Goal: Obtain resource: Download file/media

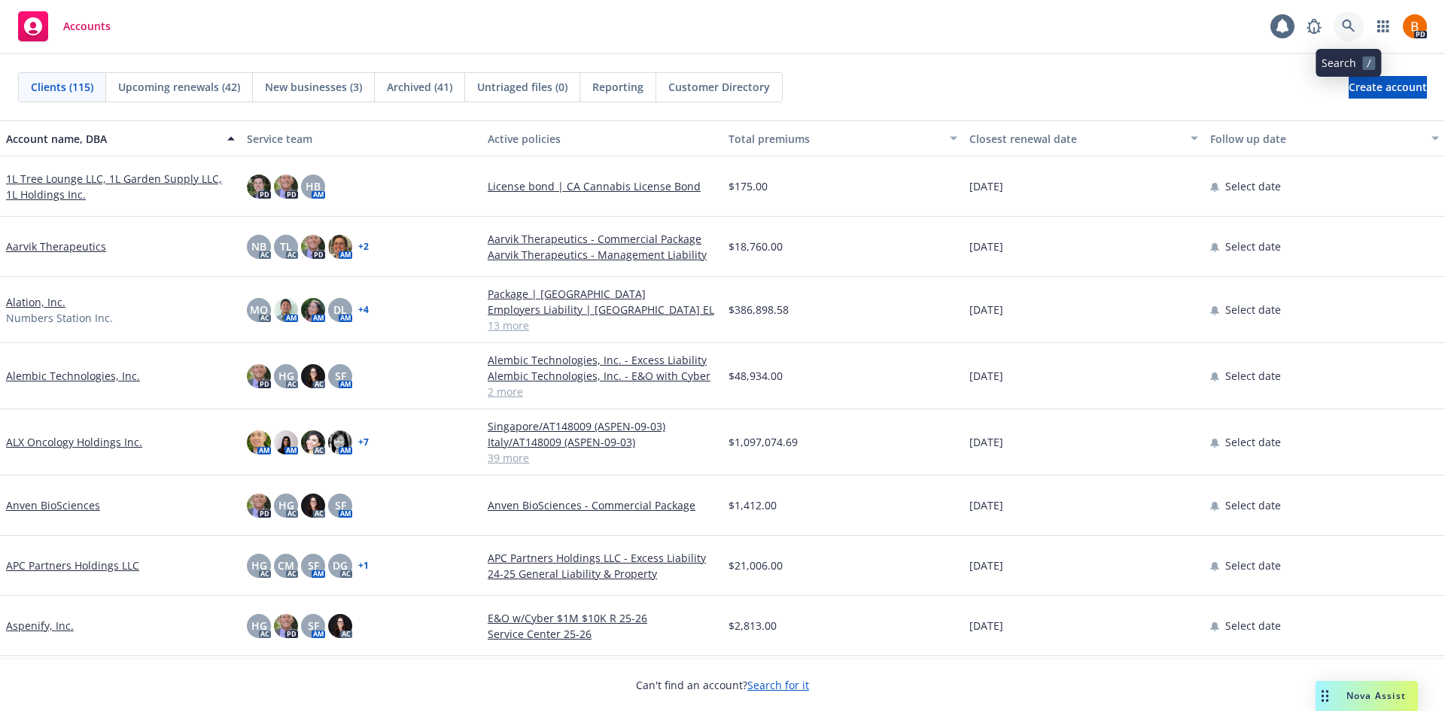
click at [1339, 25] on link at bounding box center [1348, 26] width 30 height 30
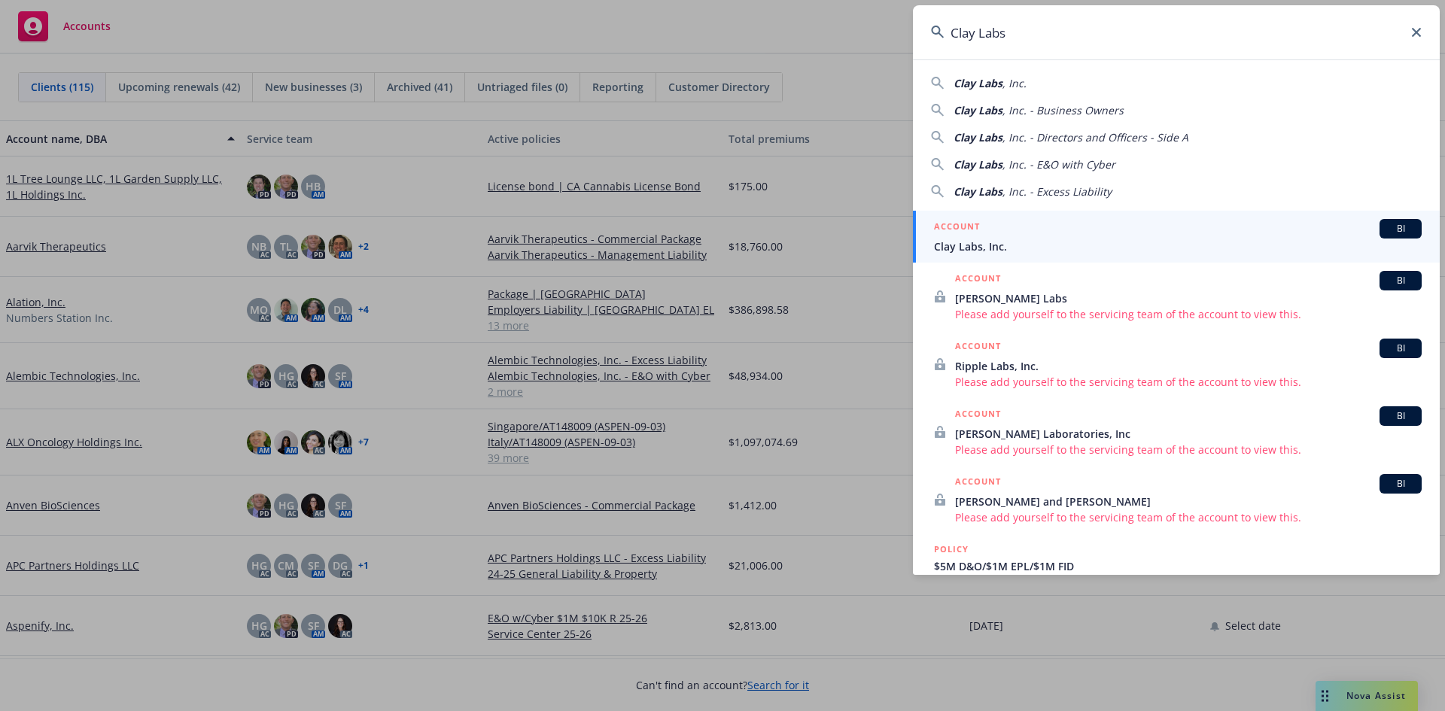
type input "Clay Labs"
click at [1023, 241] on span "Clay Labs, Inc." at bounding box center [1178, 247] width 488 height 16
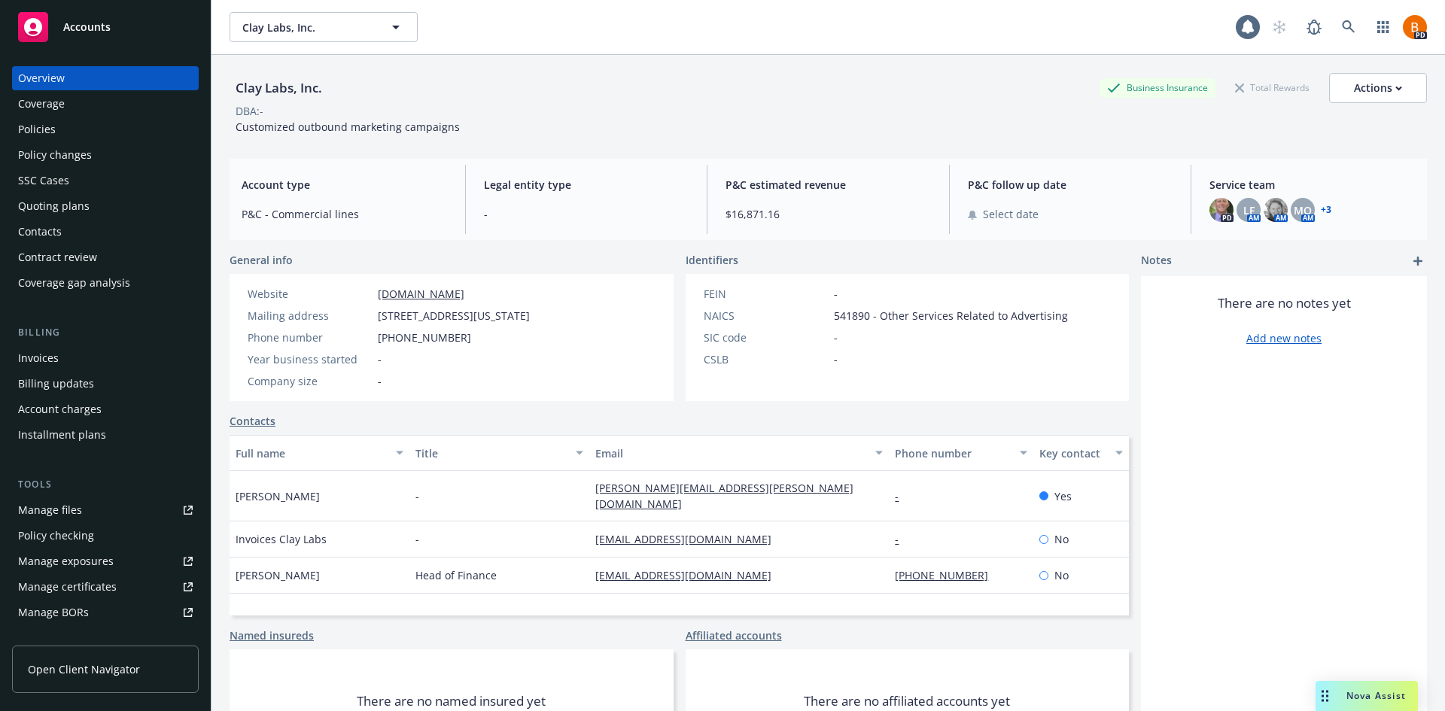
click at [44, 128] on div "Policies" at bounding box center [37, 129] width 38 height 24
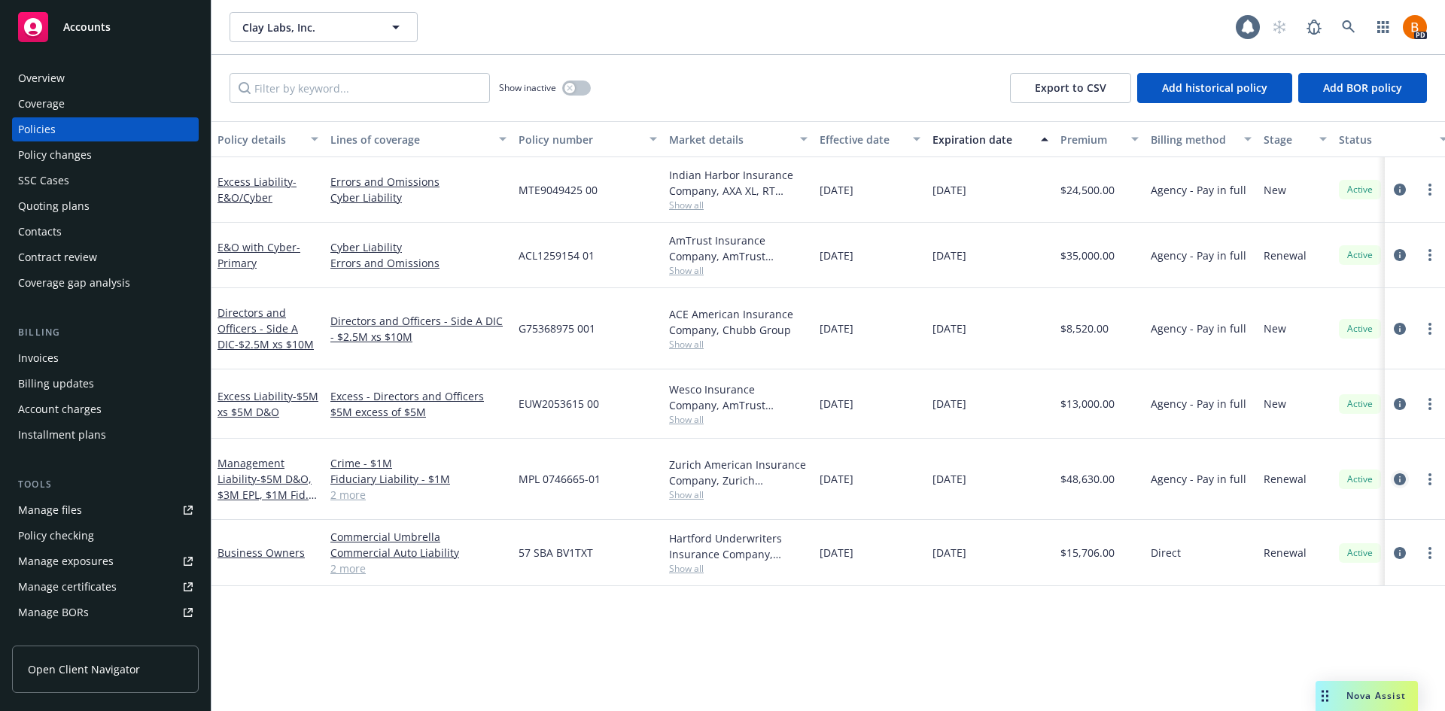
click at [1398, 473] on icon "circleInformation" at bounding box center [1400, 479] width 12 height 12
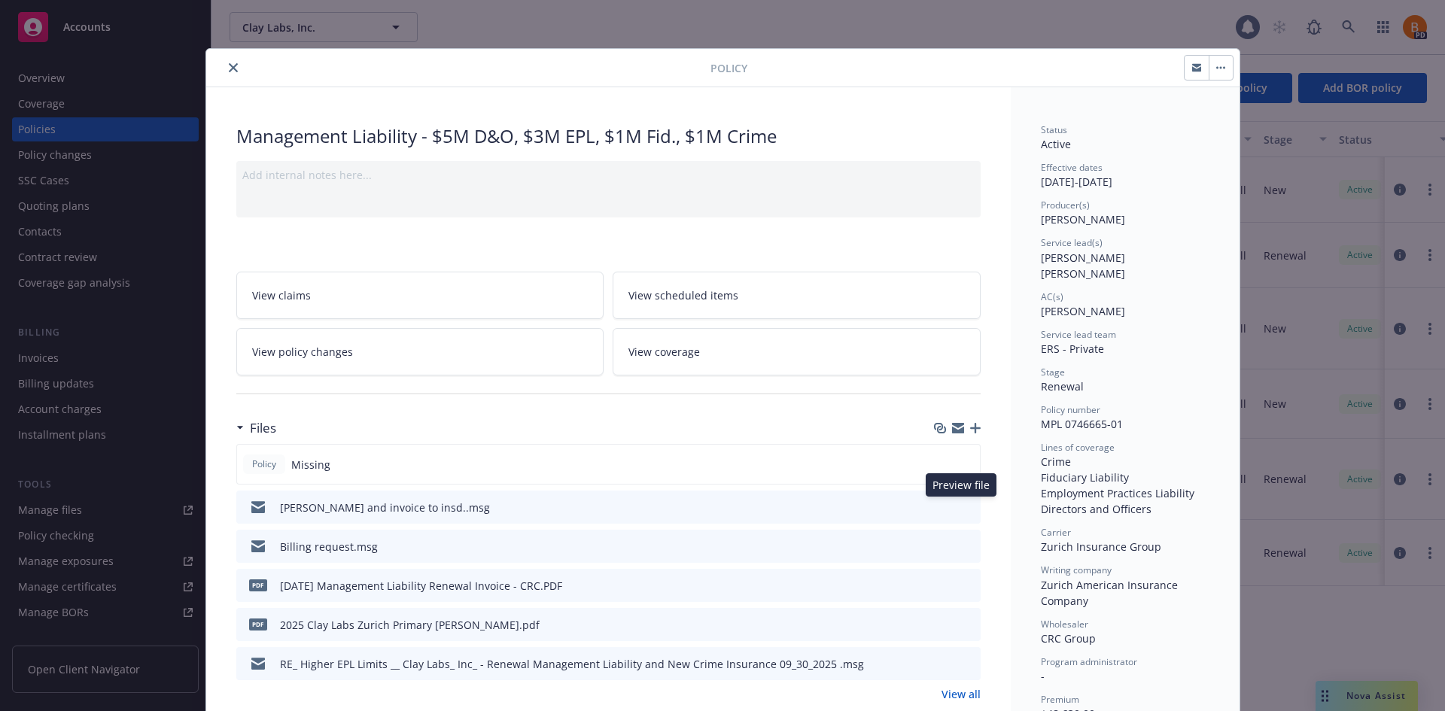
click at [959, 507] on icon "preview file" at bounding box center [966, 506] width 14 height 11
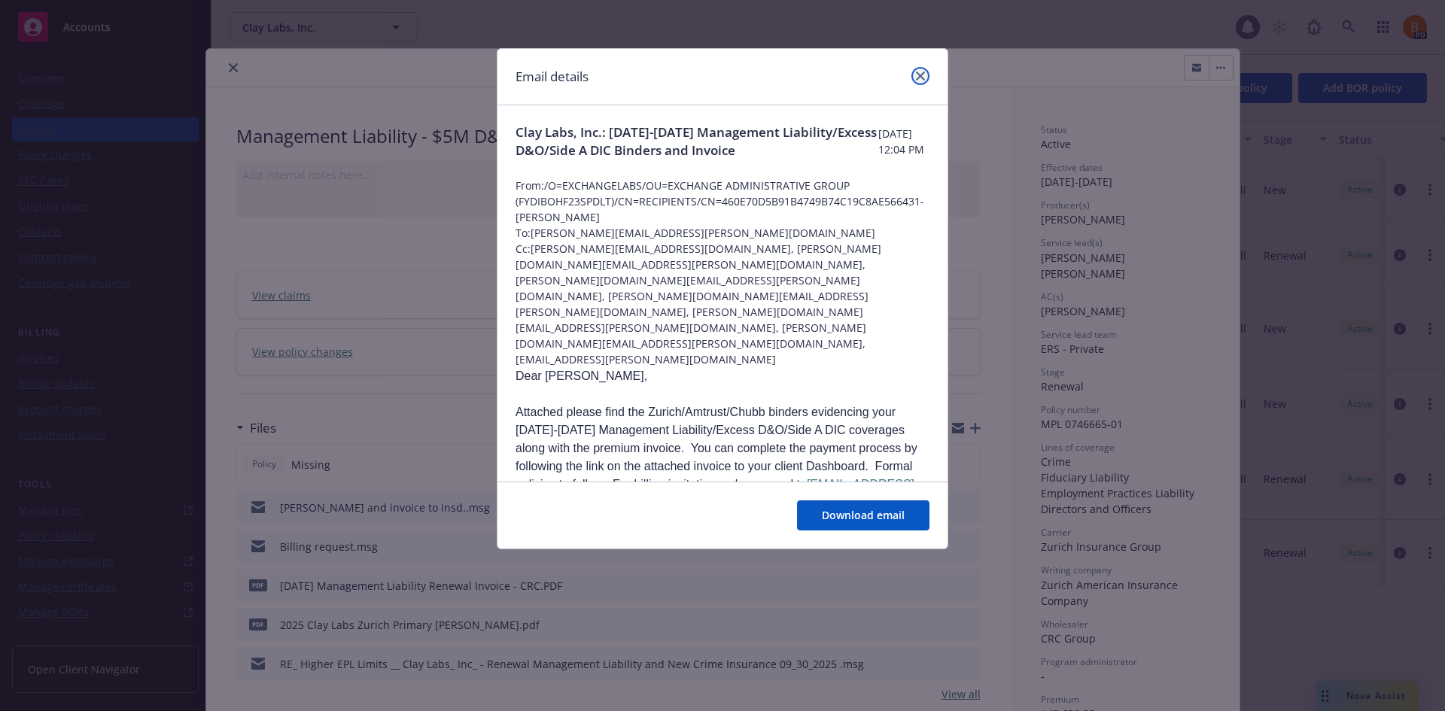
click at [928, 74] on link "close" at bounding box center [920, 76] width 18 height 18
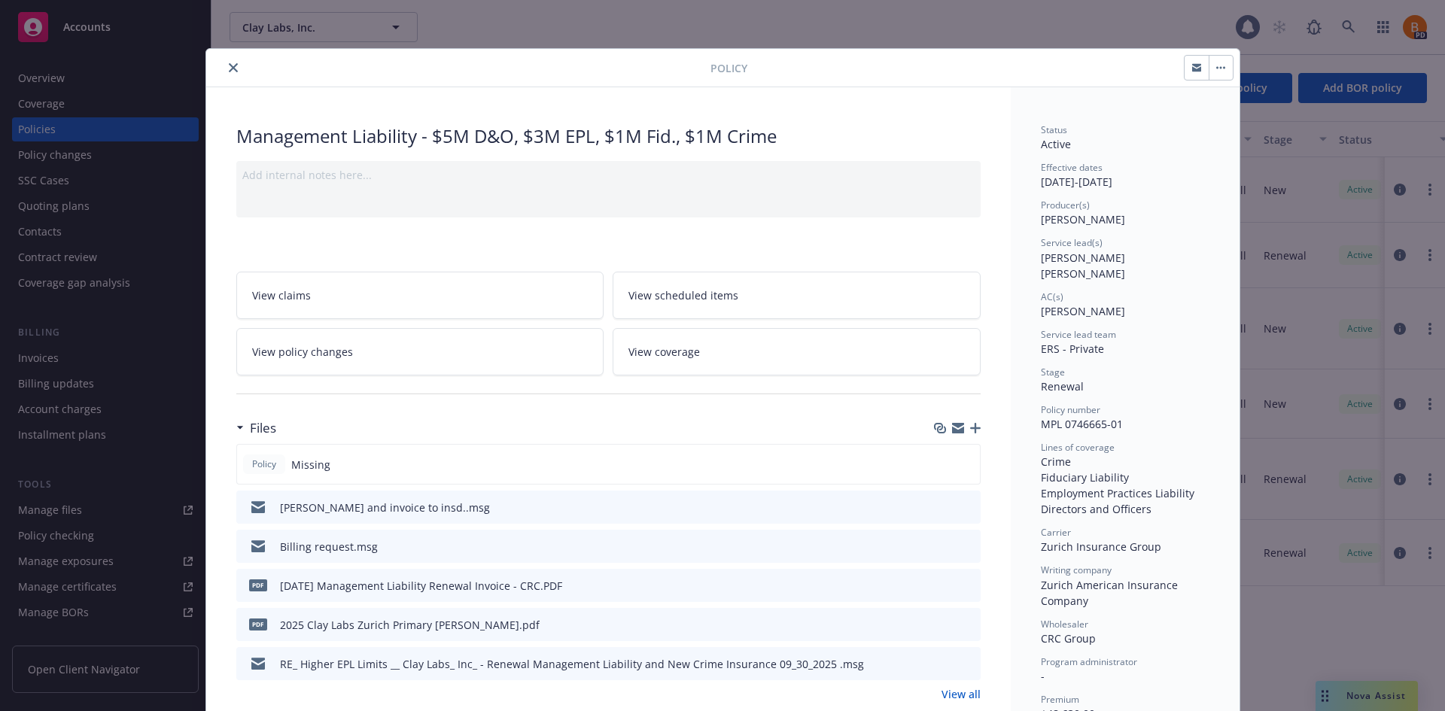
click at [935, 506] on icon "download file" at bounding box center [941, 506] width 12 height 12
click at [229, 63] on icon "close" at bounding box center [233, 67] width 9 height 9
